Goal: Task Accomplishment & Management: Use online tool/utility

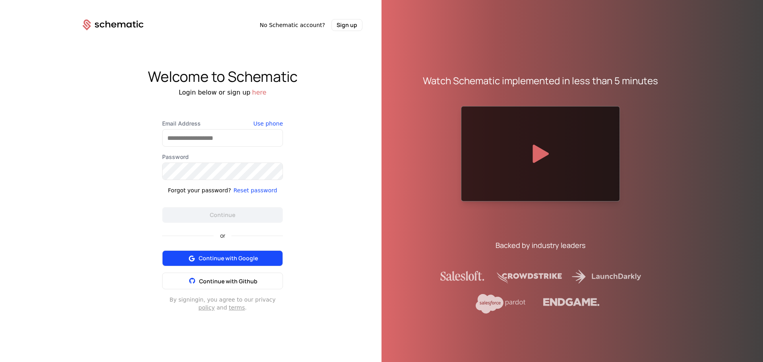
click at [233, 258] on span "Continue with Google" at bounding box center [228, 258] width 59 height 8
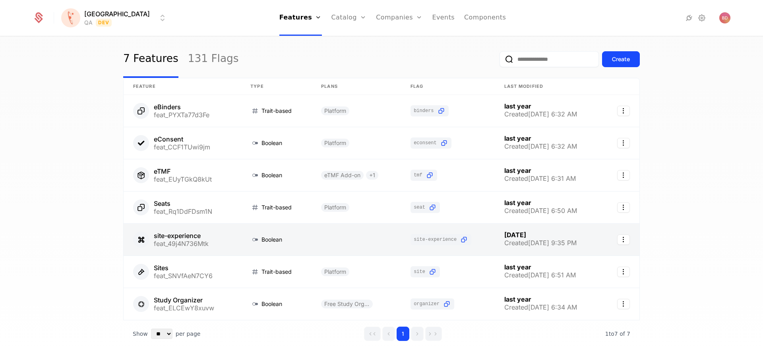
scroll to position [41, 0]
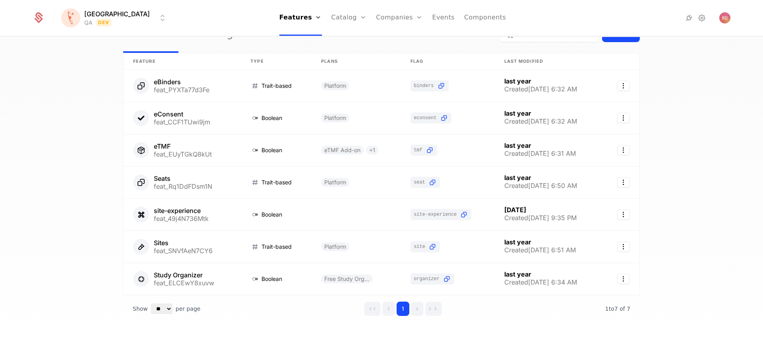
click at [719, 124] on div "7 Features 131 Flags Create Feature Type Plans Flag Last Modified eBinders feat…" at bounding box center [381, 202] width 763 height 330
